Goal: Information Seeking & Learning: Learn about a topic

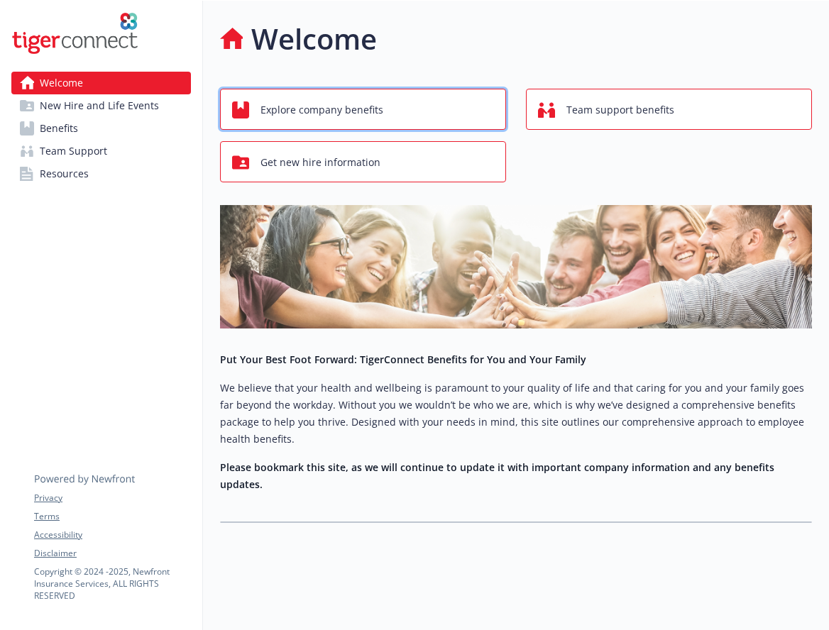
click at [322, 104] on span "Explore company benefits" at bounding box center [321, 110] width 123 height 27
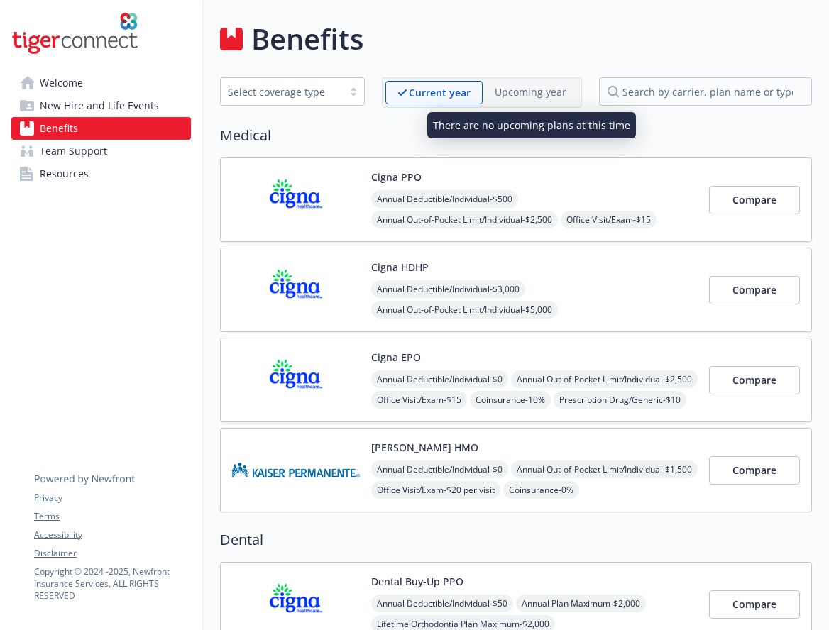
click at [519, 99] on p "Upcoming year" at bounding box center [531, 91] width 72 height 15
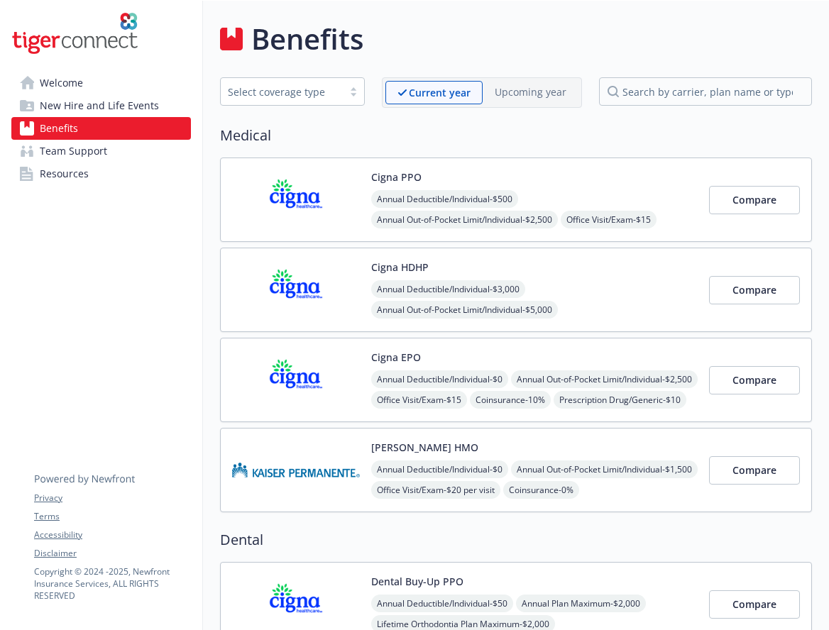
click at [98, 177] on link "Resources" at bounding box center [101, 174] width 180 height 23
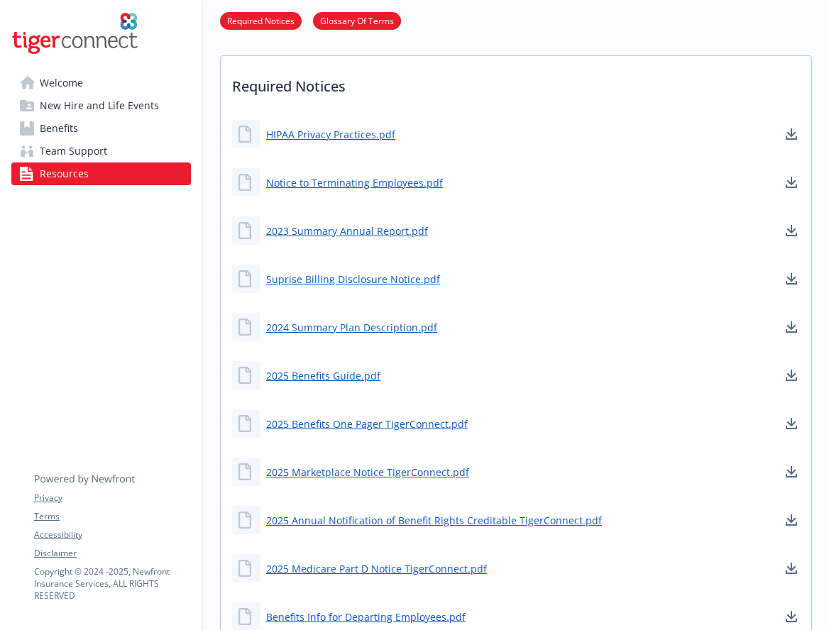
click at [127, 104] on span "New Hire and Life Events" at bounding box center [99, 105] width 119 height 23
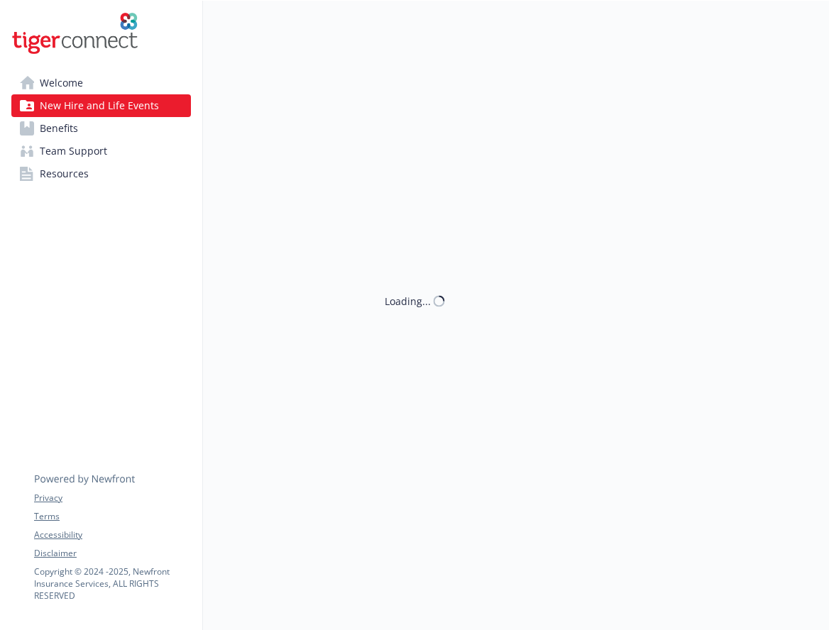
scroll to position [11, 0]
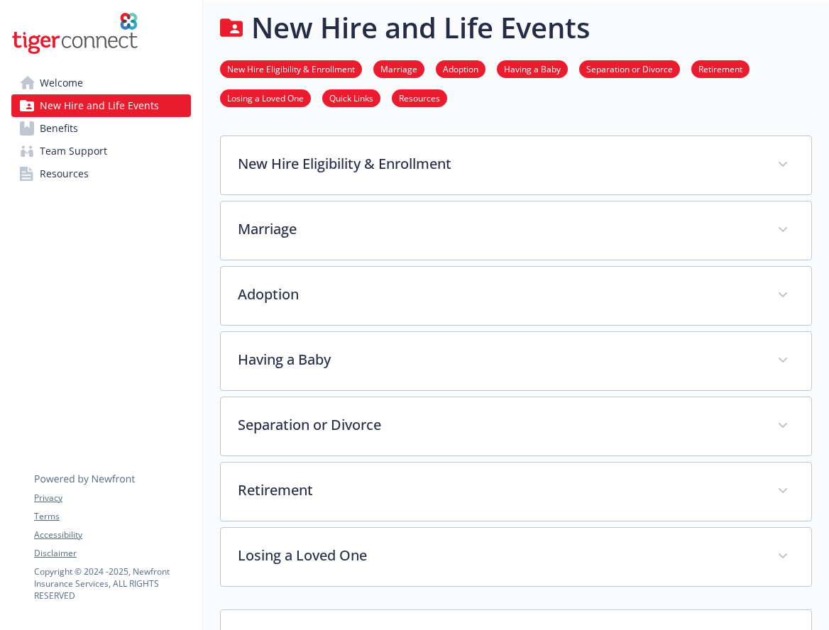
click at [109, 128] on link "Benefits" at bounding box center [101, 128] width 180 height 23
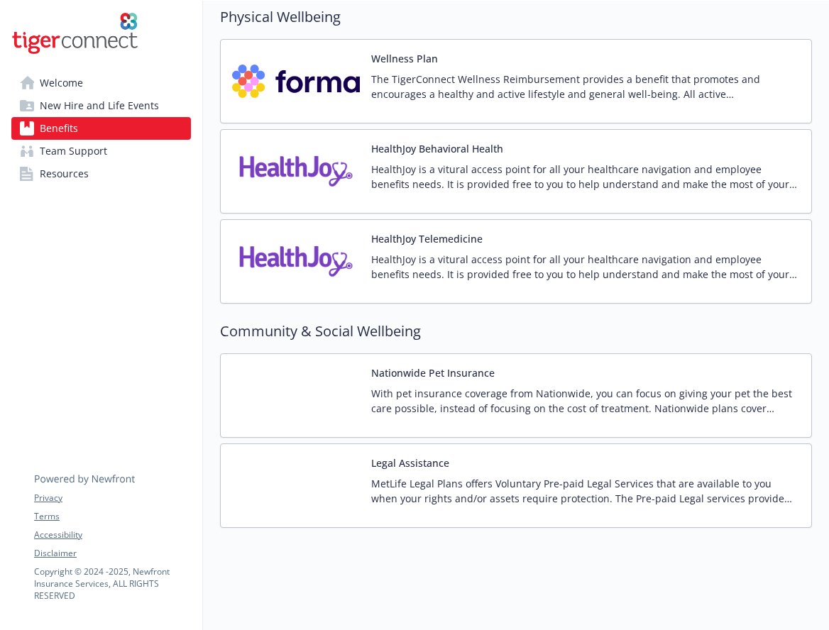
scroll to position [2284, 0]
click at [353, 456] on img at bounding box center [296, 486] width 128 height 60
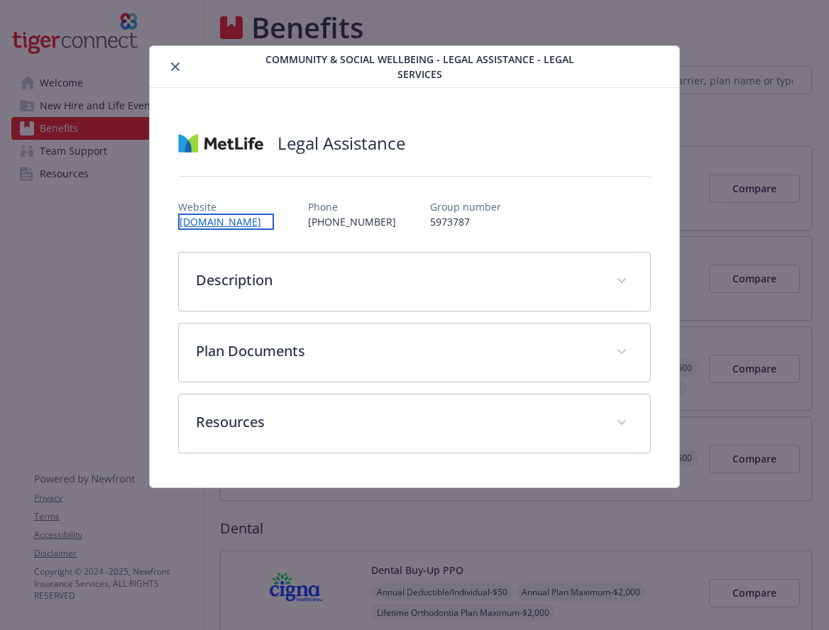
click at [233, 221] on link "[DOMAIN_NAME]" at bounding box center [226, 222] width 96 height 16
